Goal: Check status: Check status

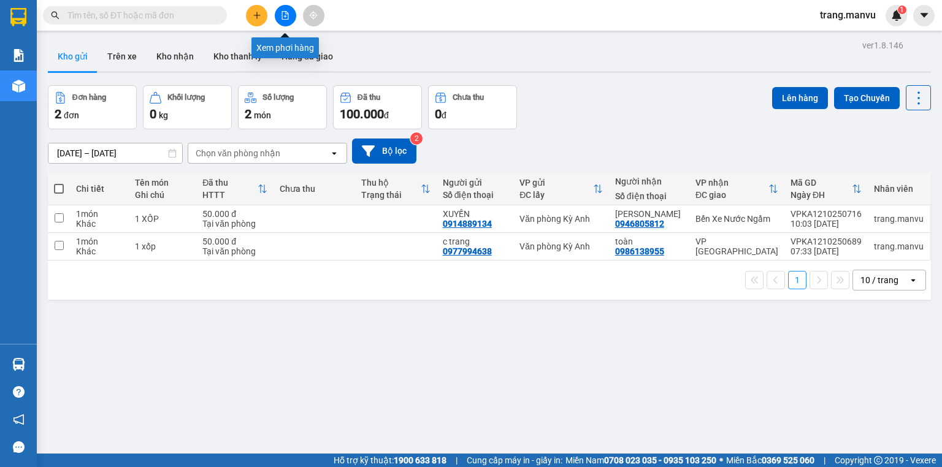
click at [290, 19] on button at bounding box center [285, 15] width 21 height 21
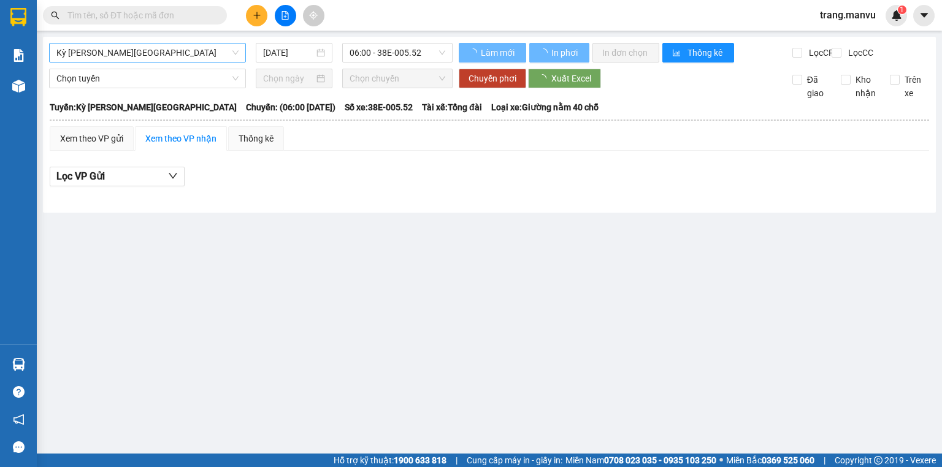
click at [201, 59] on span "Kỳ [PERSON_NAME][GEOGRAPHIC_DATA]" at bounding box center [147, 53] width 182 height 18
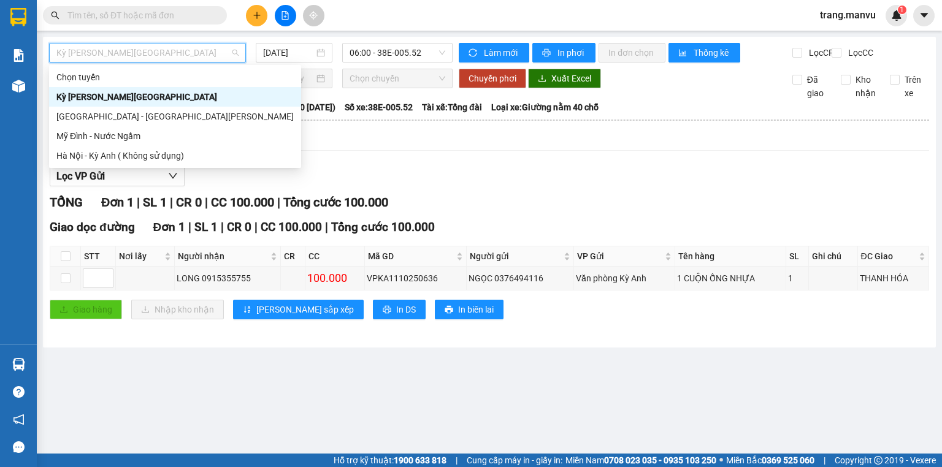
click at [188, 102] on div "Kỳ [PERSON_NAME][GEOGRAPHIC_DATA]" at bounding box center [174, 96] width 237 height 13
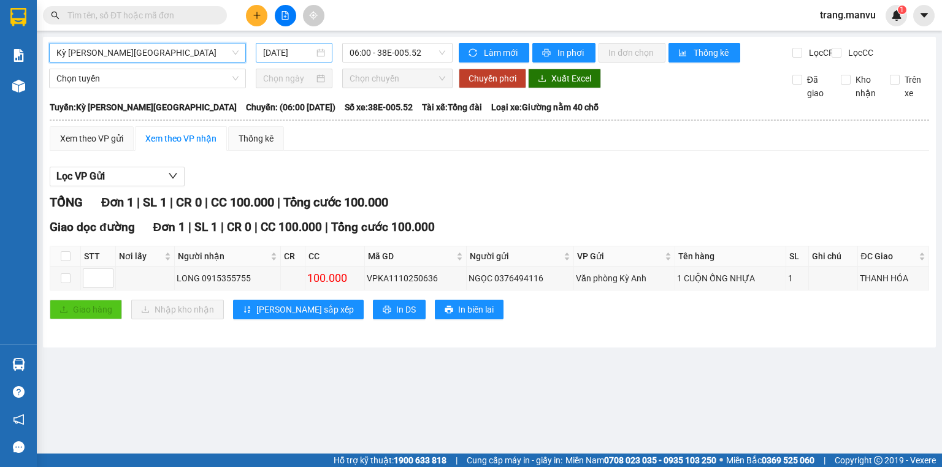
click at [286, 56] on input "[DATE]" at bounding box center [288, 52] width 50 height 13
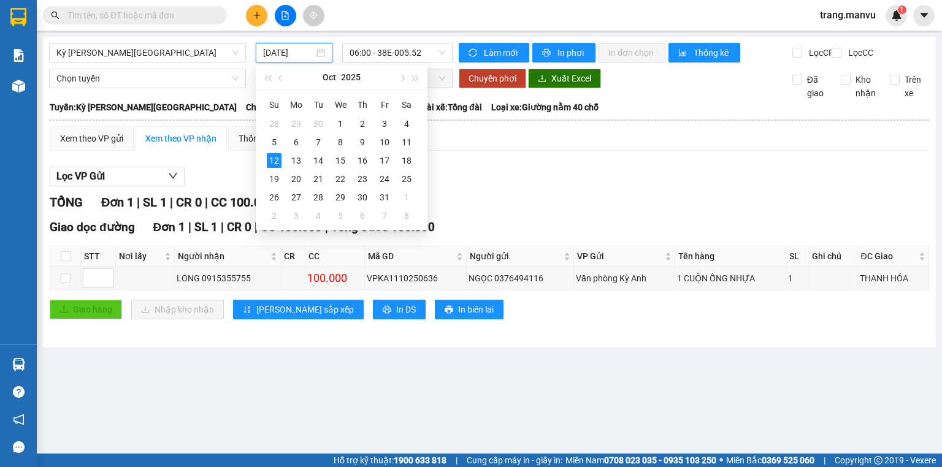
click at [437, 151] on div "Xem theo VP gửi Xem theo VP nhận Thống kê" at bounding box center [490, 138] width 880 height 25
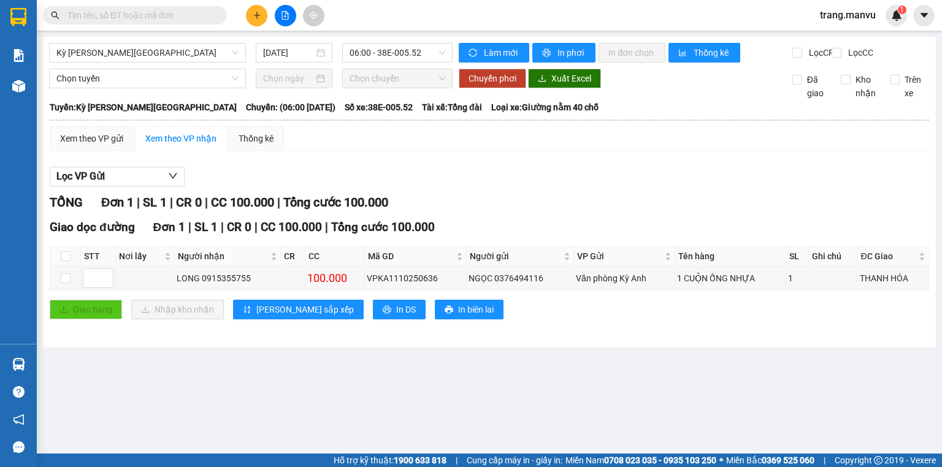
drag, startPoint x: 275, startPoint y: 47, endPoint x: 280, endPoint y: 66, distance: 20.2
click at [275, 47] on input "[DATE]" at bounding box center [288, 52] width 50 height 13
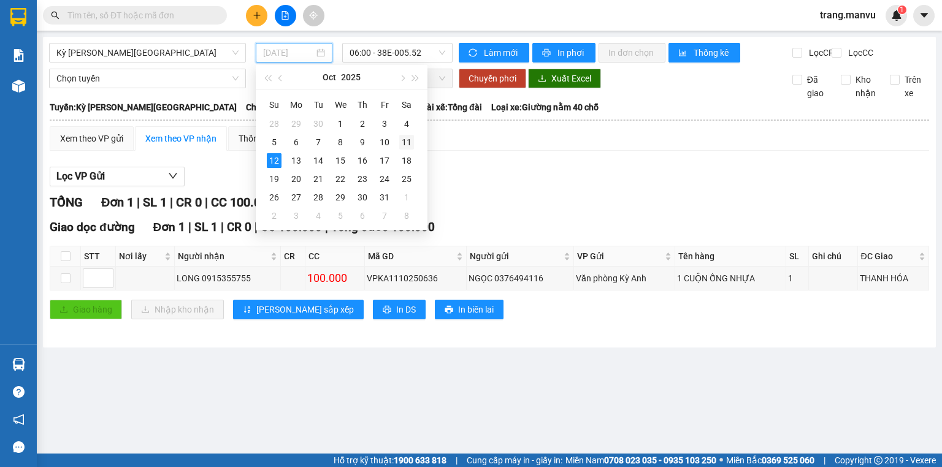
click at [410, 147] on div "11" at bounding box center [406, 142] width 15 height 15
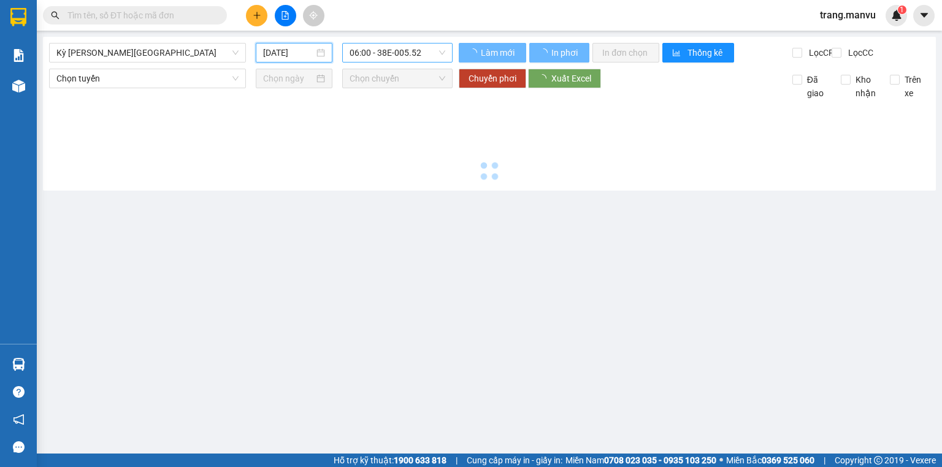
type input "[DATE]"
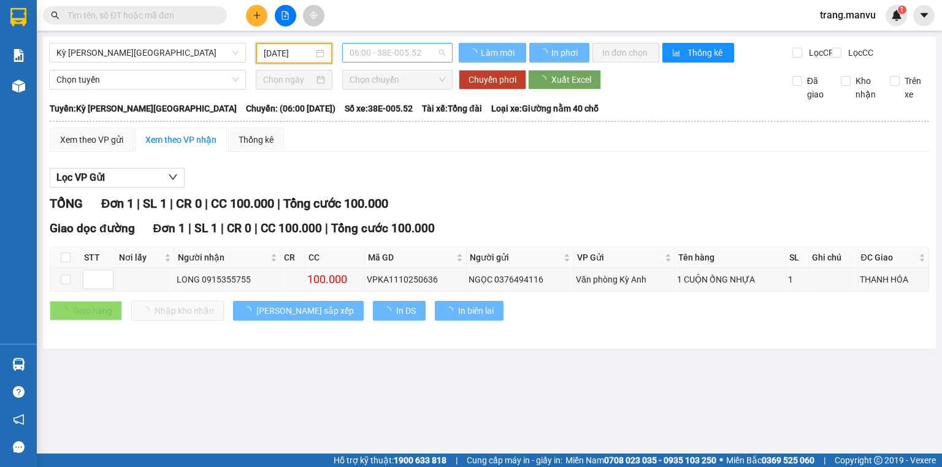
click at [393, 55] on span "06:00 - 38E-005.52" at bounding box center [398, 53] width 96 height 18
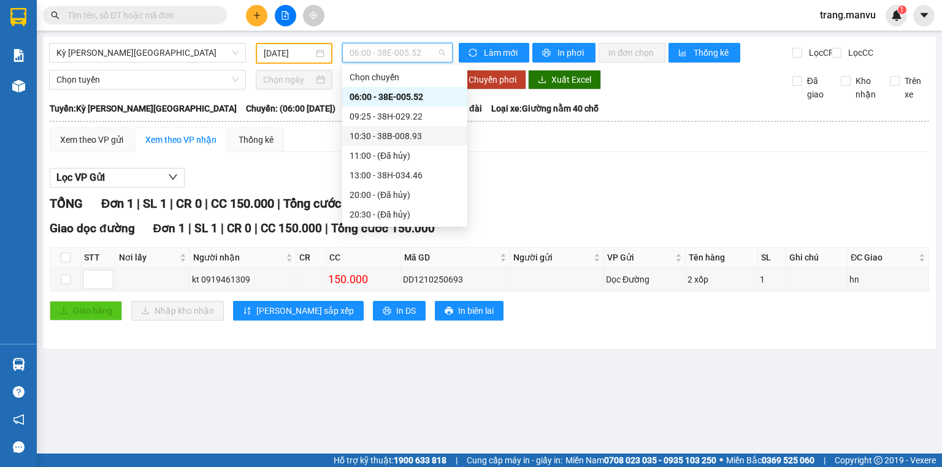
click at [409, 135] on div "10:30 - 38B-008.93" at bounding box center [405, 135] width 110 height 13
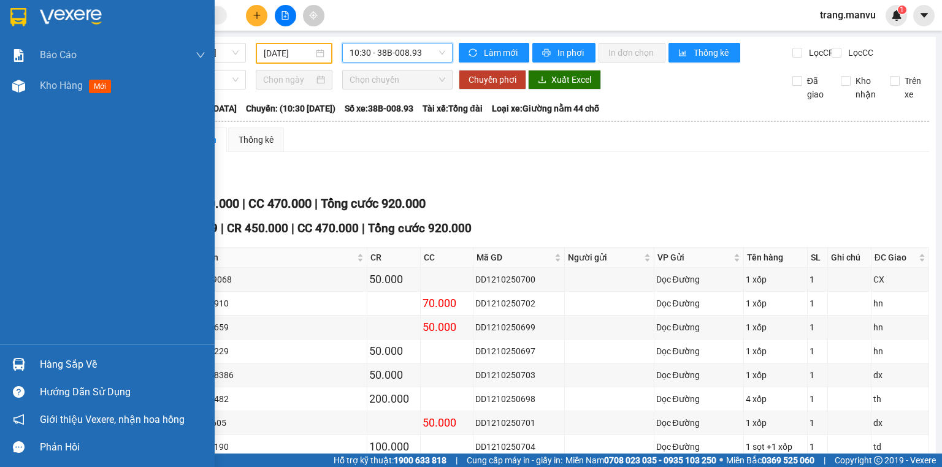
click at [23, 16] on img at bounding box center [18, 17] width 16 height 18
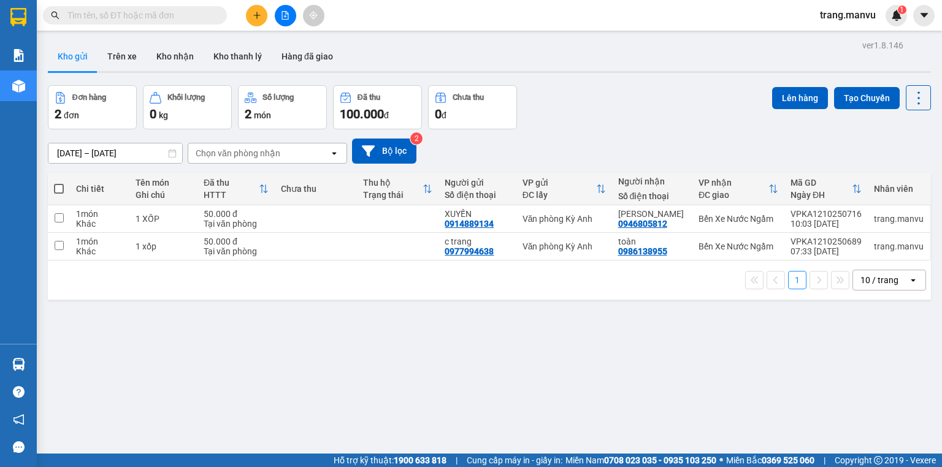
click at [288, 23] on button at bounding box center [285, 15] width 21 height 21
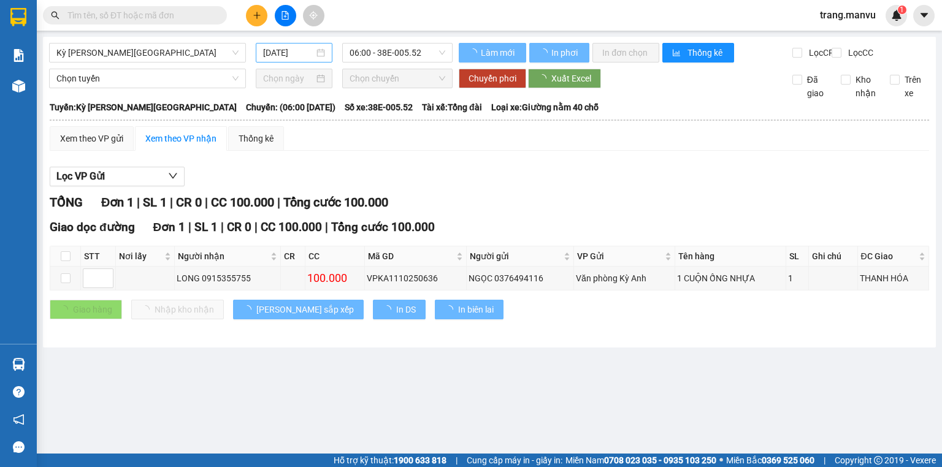
click at [291, 52] on input "[DATE]" at bounding box center [288, 52] width 50 height 13
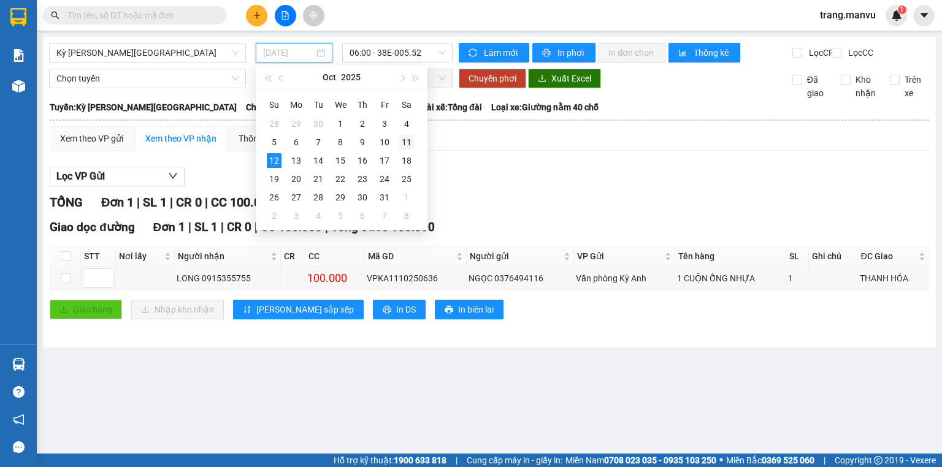
click at [409, 146] on div "11" at bounding box center [406, 142] width 15 height 15
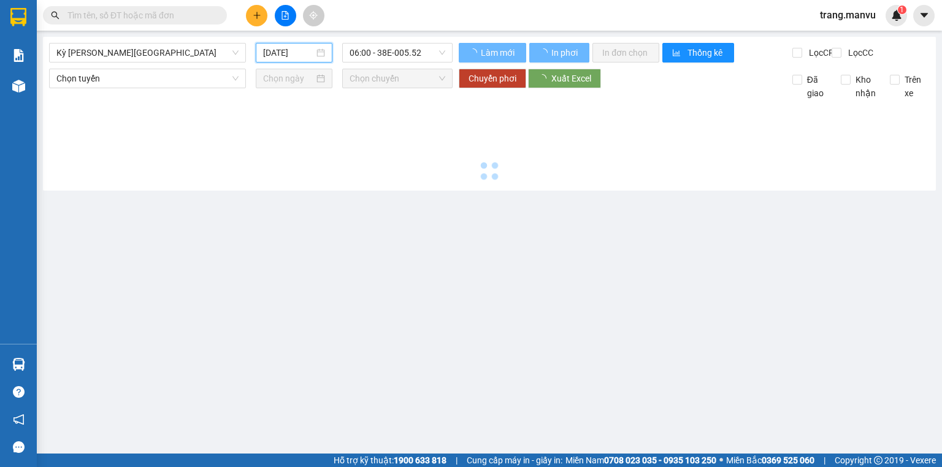
type input "[DATE]"
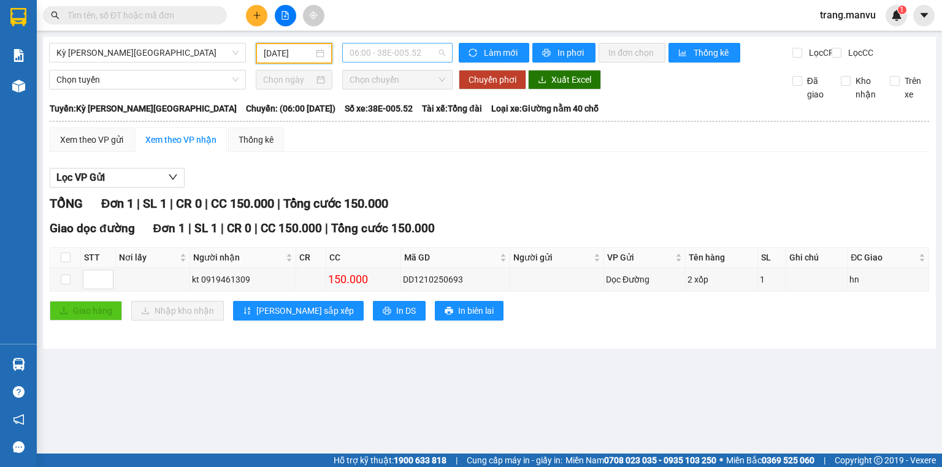
click at [404, 52] on span "06:00 - 38E-005.52" at bounding box center [398, 53] width 96 height 18
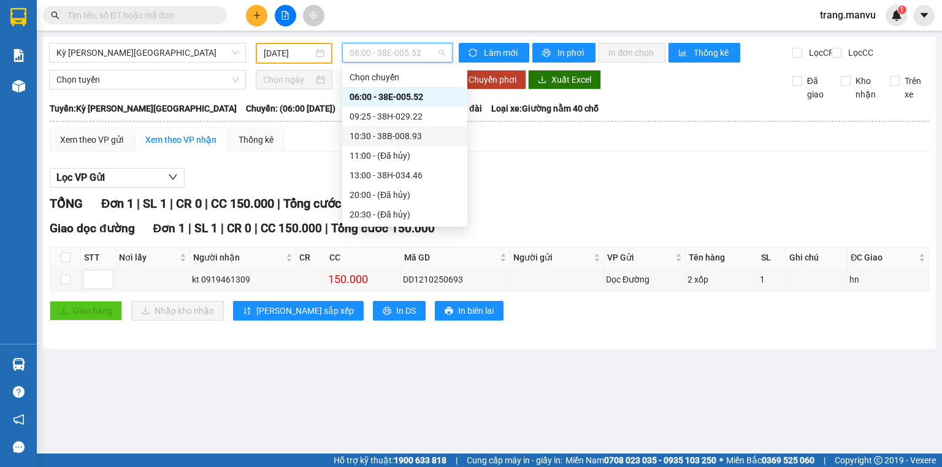
click at [413, 142] on div "10:30 - 38B-008.93" at bounding box center [405, 135] width 110 height 13
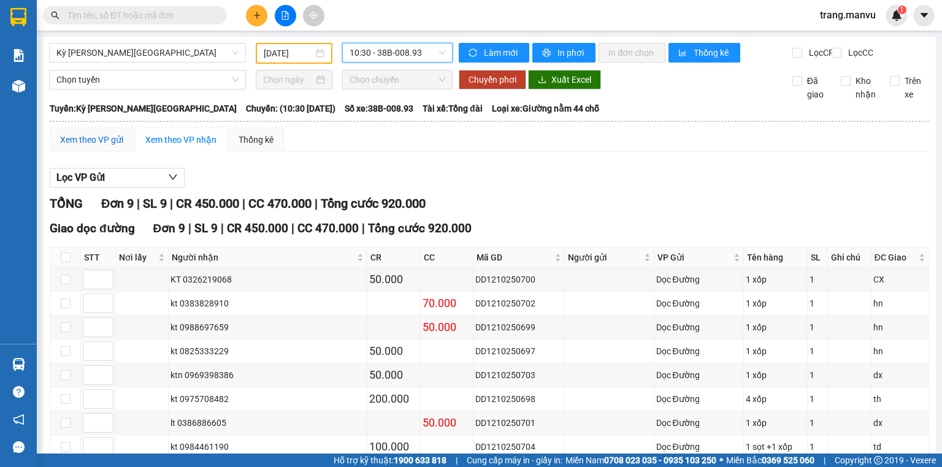
click at [110, 147] on div "Xem theo VP gửi" at bounding box center [91, 139] width 63 height 13
